Goal: Task Accomplishment & Management: Manage account settings

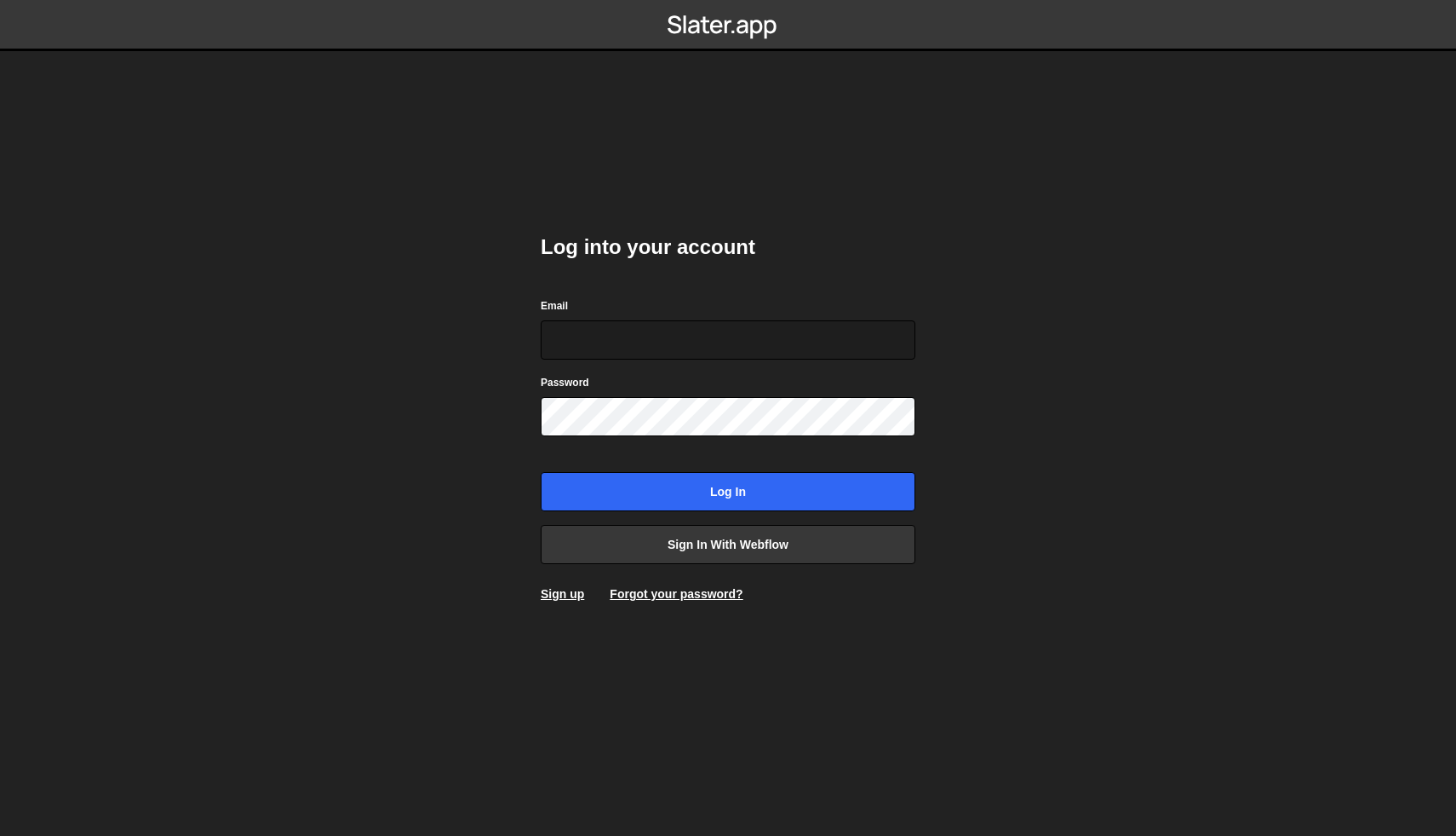
type input "[PERSON_NAME][EMAIL_ADDRESS][DOMAIN_NAME]"
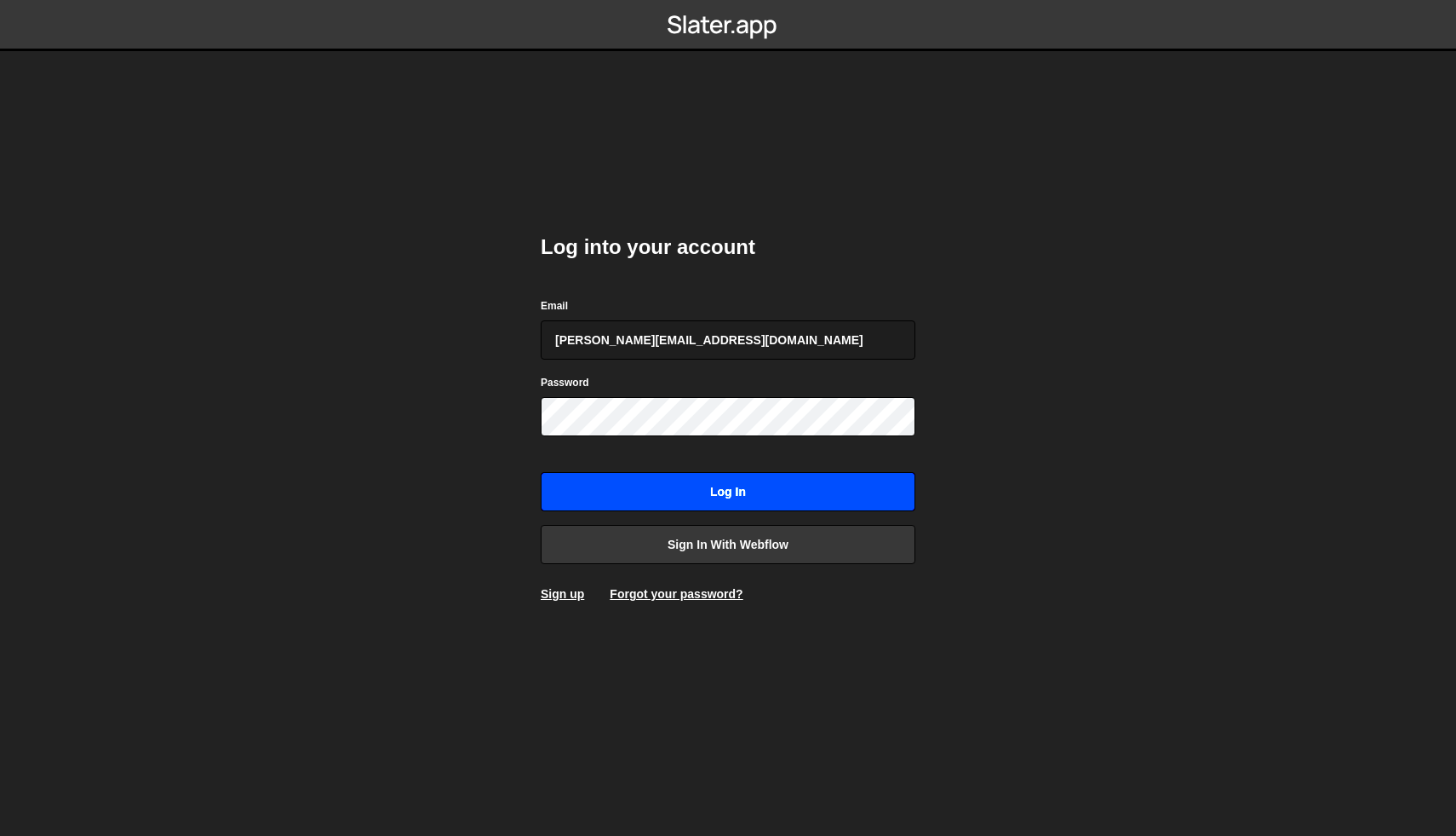
click at [716, 496] on input "Log in" at bounding box center [728, 491] width 374 height 39
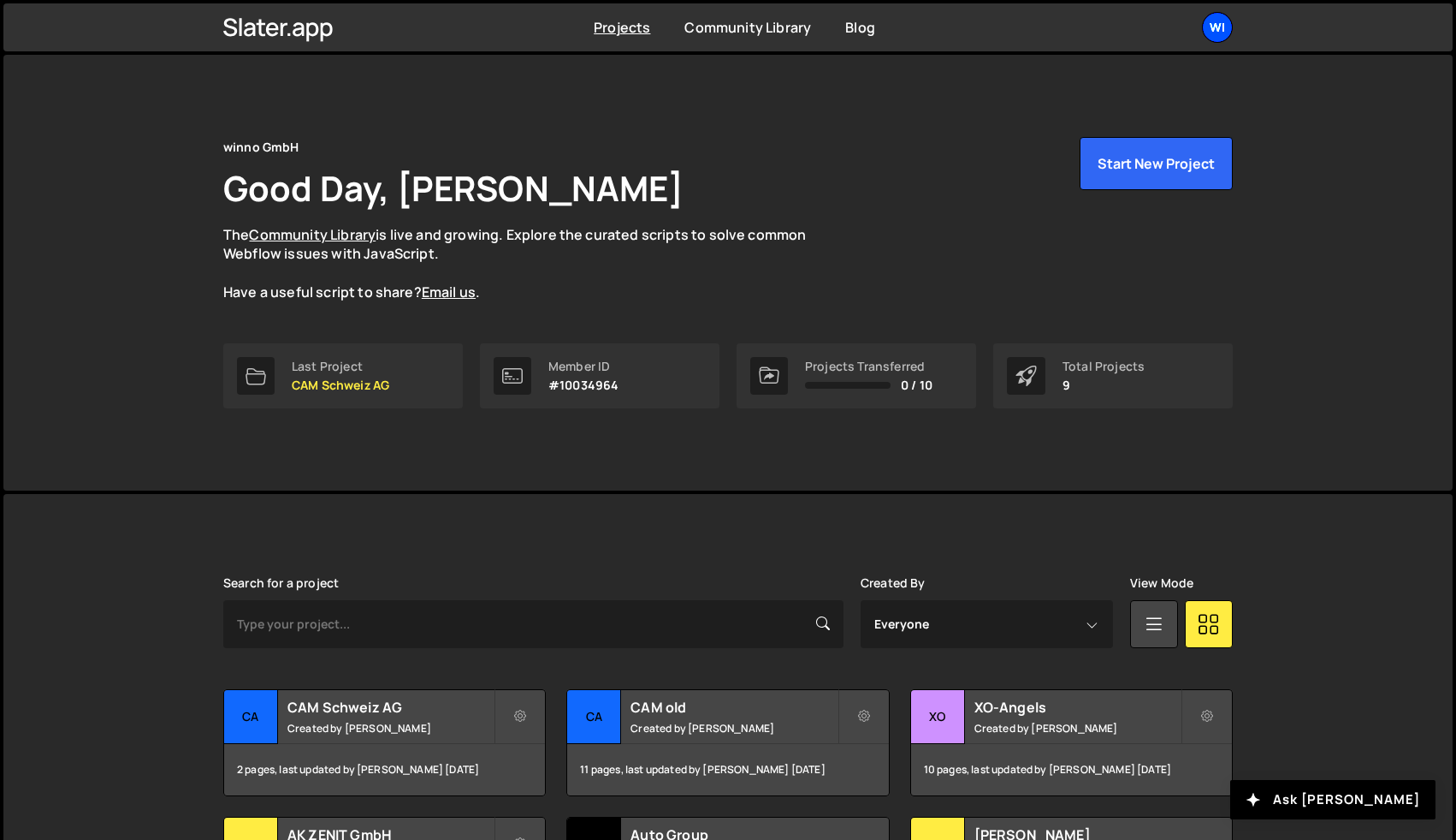
click at [1217, 23] on div "wi" at bounding box center [1217, 27] width 31 height 31
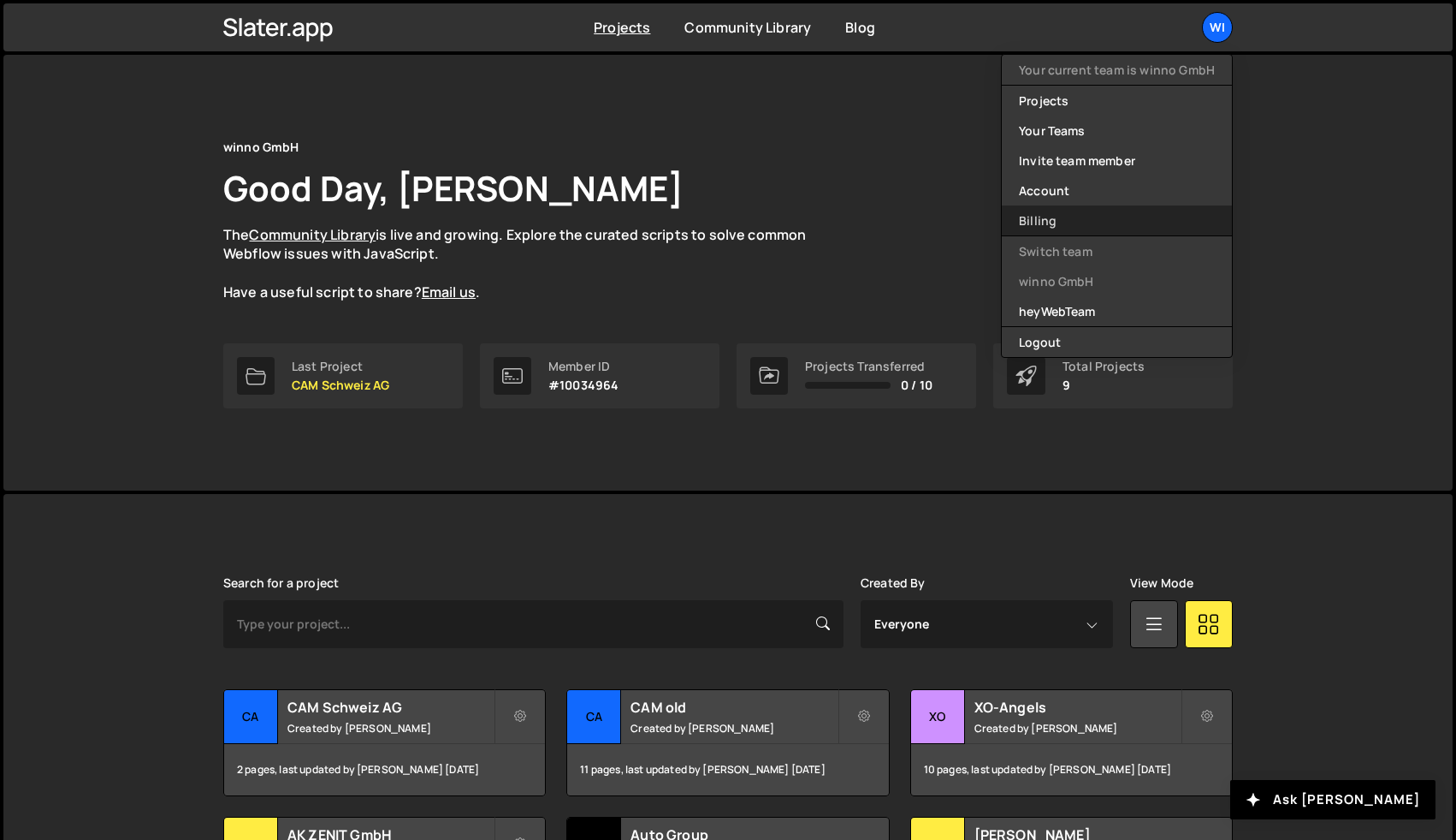
click at [1077, 210] on link "Billing" at bounding box center [1117, 221] width 230 height 30
